Goal: Task Accomplishment & Management: Manage account settings

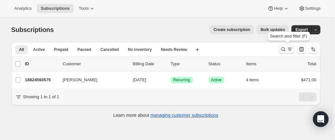
click at [285, 49] on icon "Search and filter results" at bounding box center [283, 49] width 7 height 7
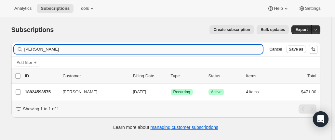
click at [54, 49] on input "geoff cuss" at bounding box center [143, 49] width 239 height 9
drag, startPoint x: 55, startPoint y: 49, endPoint x: 3, endPoint y: 44, distance: 52.3
click at [3, 44] on div "Subscriptions. This page is ready Subscriptions Create subscription Bulk update…" at bounding box center [165, 87] width 331 height 140
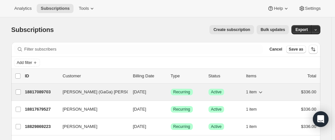
click at [36, 95] on div "18817089703 Andrzej (GaGa) Chudy 11/03/2025 Success Recurring Success Active 1 …" at bounding box center [170, 91] width 291 height 9
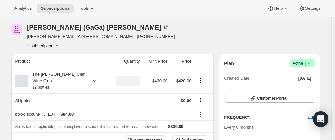
scroll to position [33, 0]
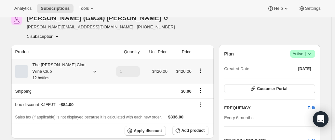
click at [75, 64] on div "The Maxwell Clan Wine Club 12 bottles" at bounding box center [57, 71] width 59 height 20
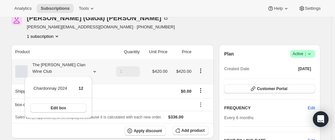
click at [75, 64] on div "The Maxwell Clan Wine Club 12 bottles" at bounding box center [57, 71] width 59 height 20
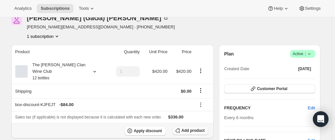
click at [186, 127] on span "Add product" at bounding box center [192, 129] width 23 height 5
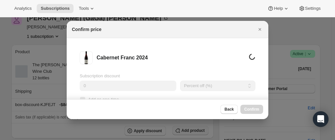
scroll to position [0, 0]
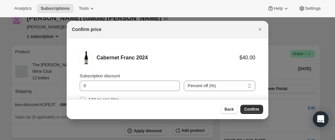
drag, startPoint x: 325, startPoint y: 33, endPoint x: 318, endPoint y: 31, distance: 7.1
click at [325, 33] on div at bounding box center [167, 70] width 335 height 140
